Goal: Check status

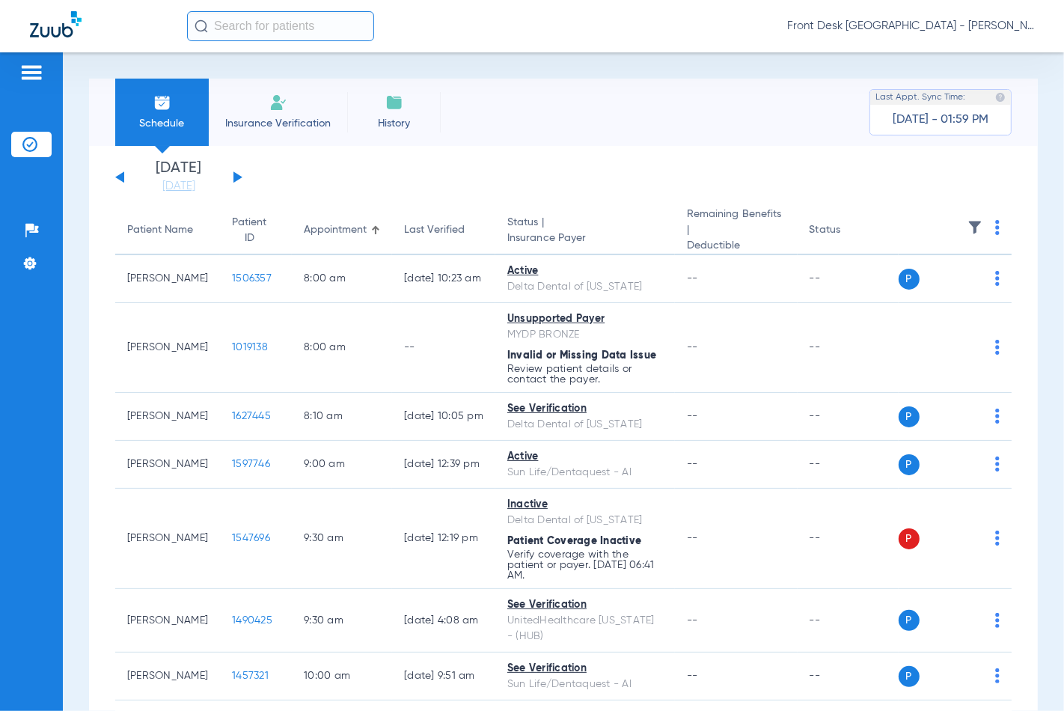
click at [243, 177] on app-single-date-navigator "[DATE] [DATE] [DATE] [DATE] [DATE] [DATE] [DATE] [DATE] [DATE] [DATE] [DATE] [D…" at bounding box center [563, 177] width 896 height 33
click at [237, 177] on button at bounding box center [237, 176] width 9 height 11
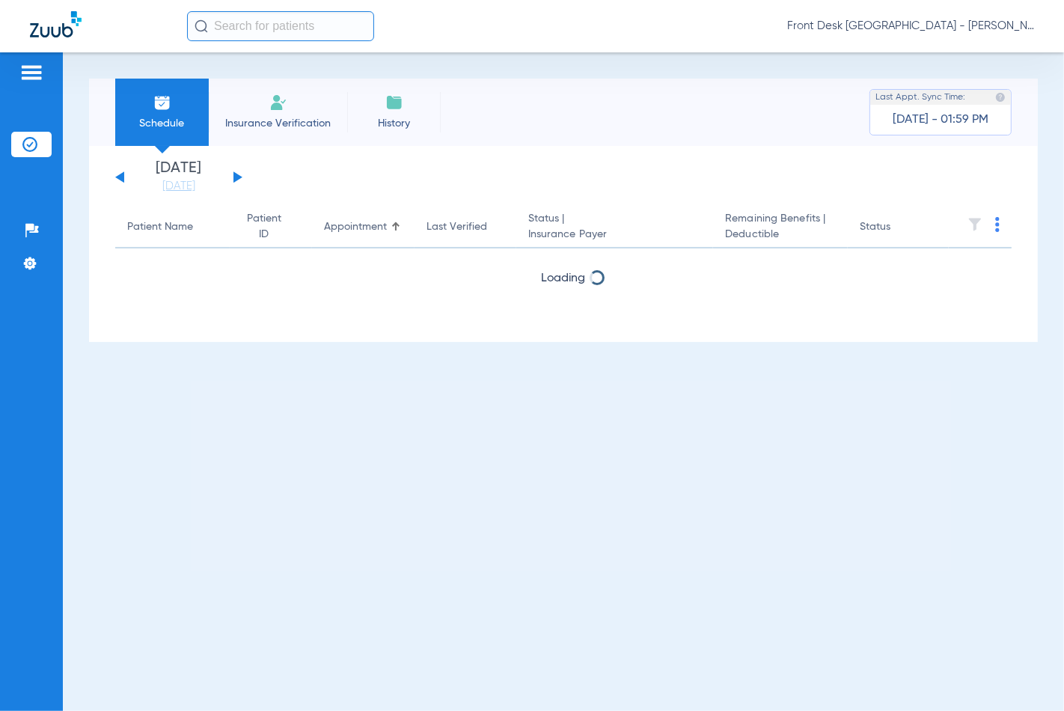
click at [237, 177] on button at bounding box center [237, 176] width 9 height 11
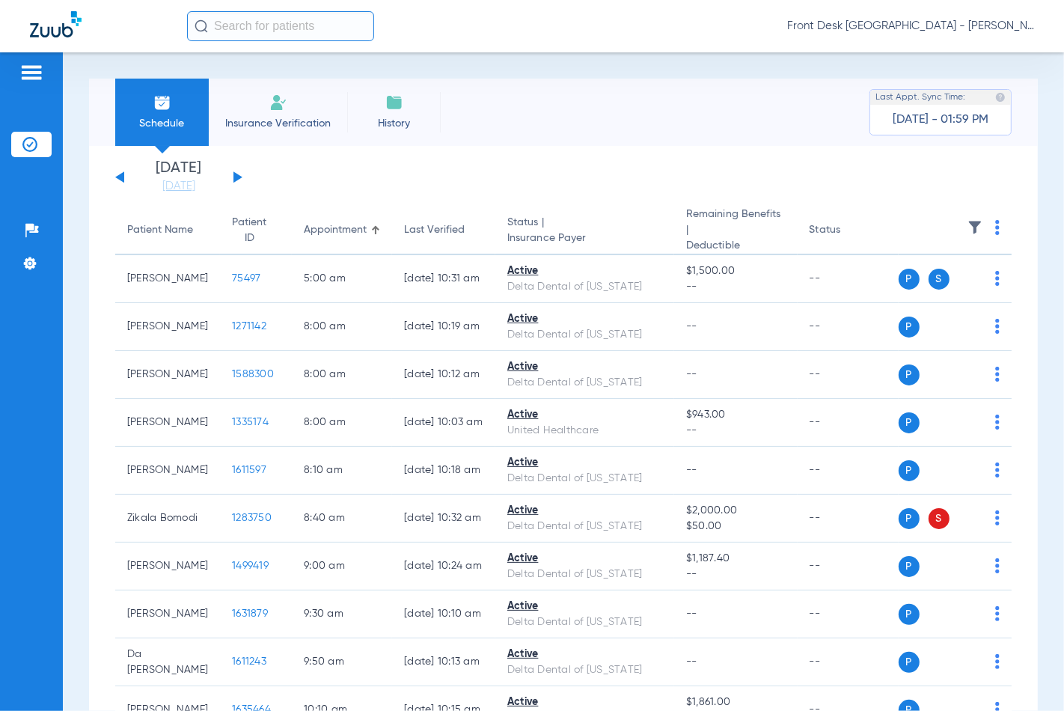
click at [995, 225] on img at bounding box center [997, 227] width 4 height 15
click at [986, 225] on div at bounding box center [532, 355] width 1064 height 711
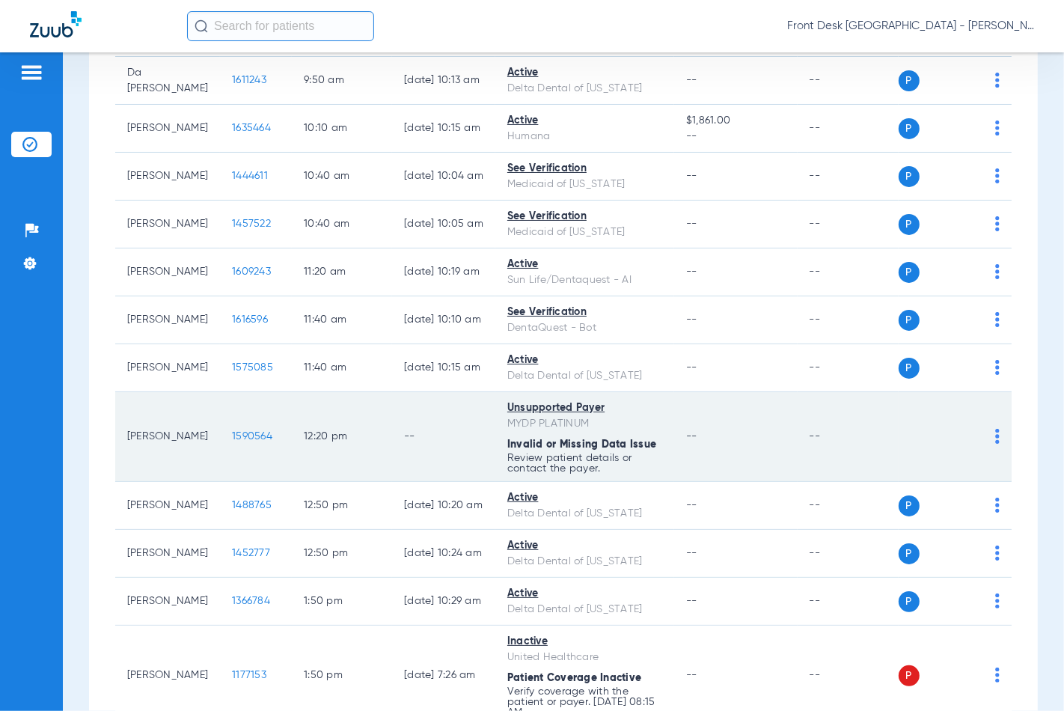
scroll to position [831, 0]
